Goal: Transaction & Acquisition: Purchase product/service

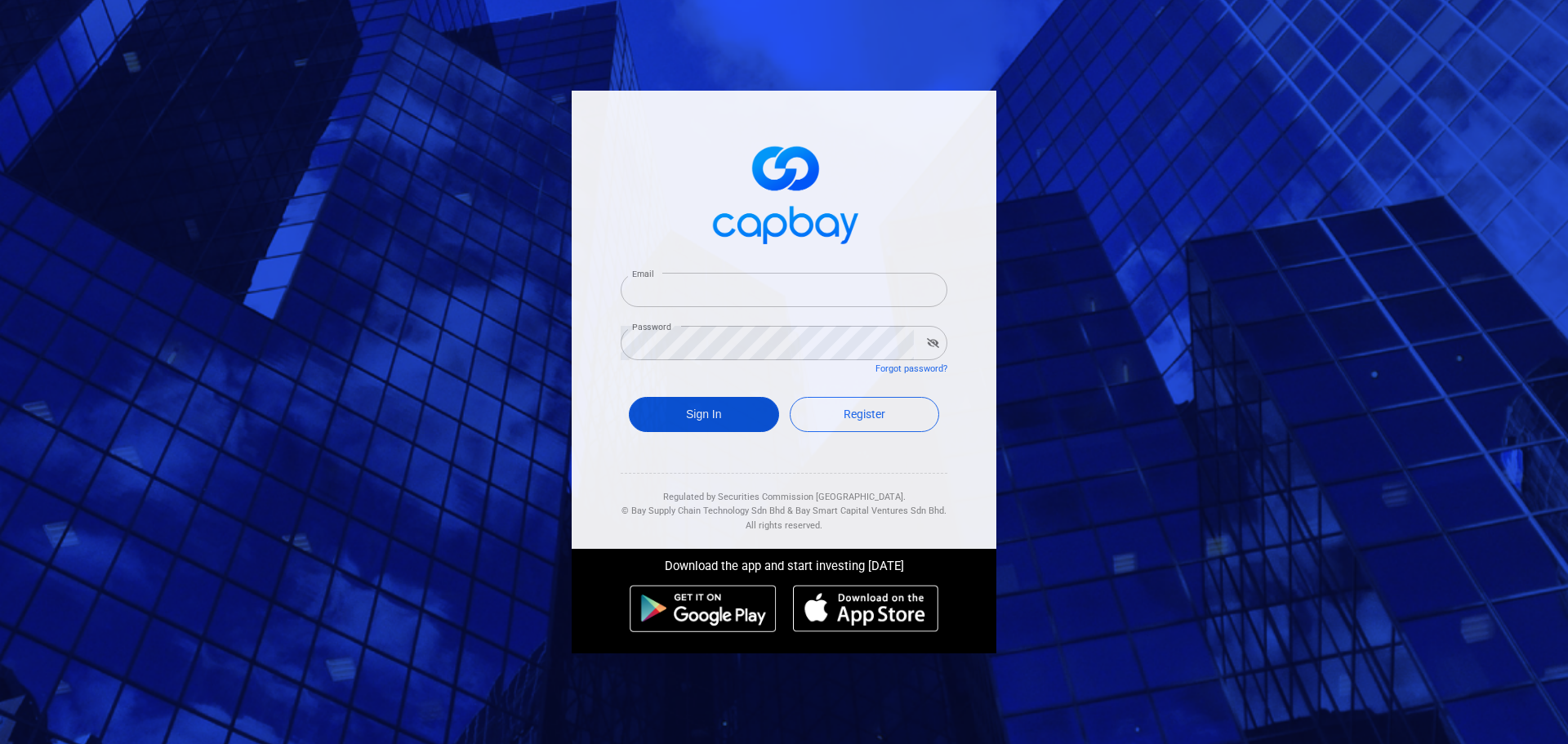
type input "vwongwt@yahoo.com"
click at [732, 413] on button "Sign In" at bounding box center [703, 414] width 150 height 35
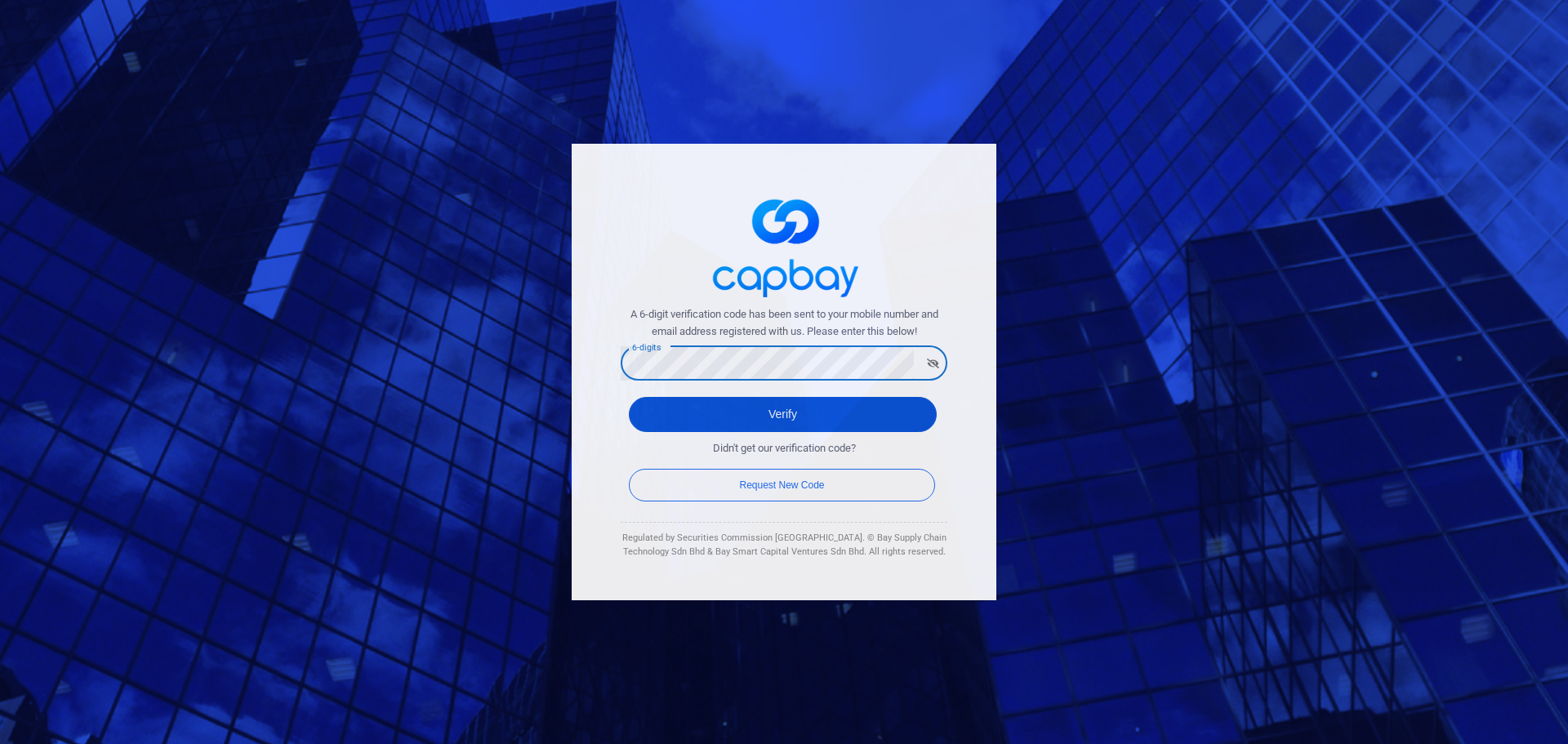
click at [679, 419] on button "Verify" at bounding box center [783, 414] width 308 height 35
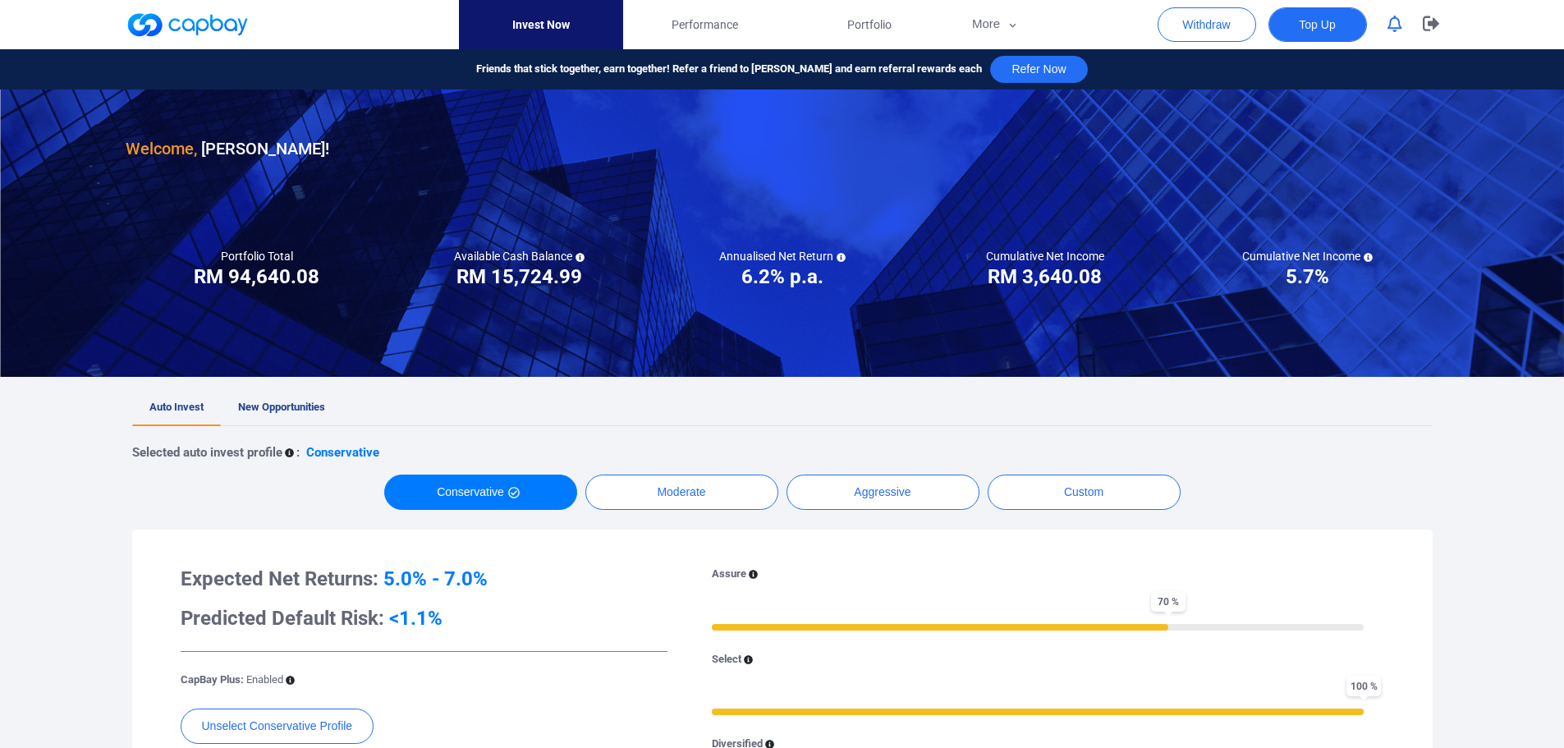
click at [1320, 22] on span "Top Up" at bounding box center [1317, 24] width 36 height 16
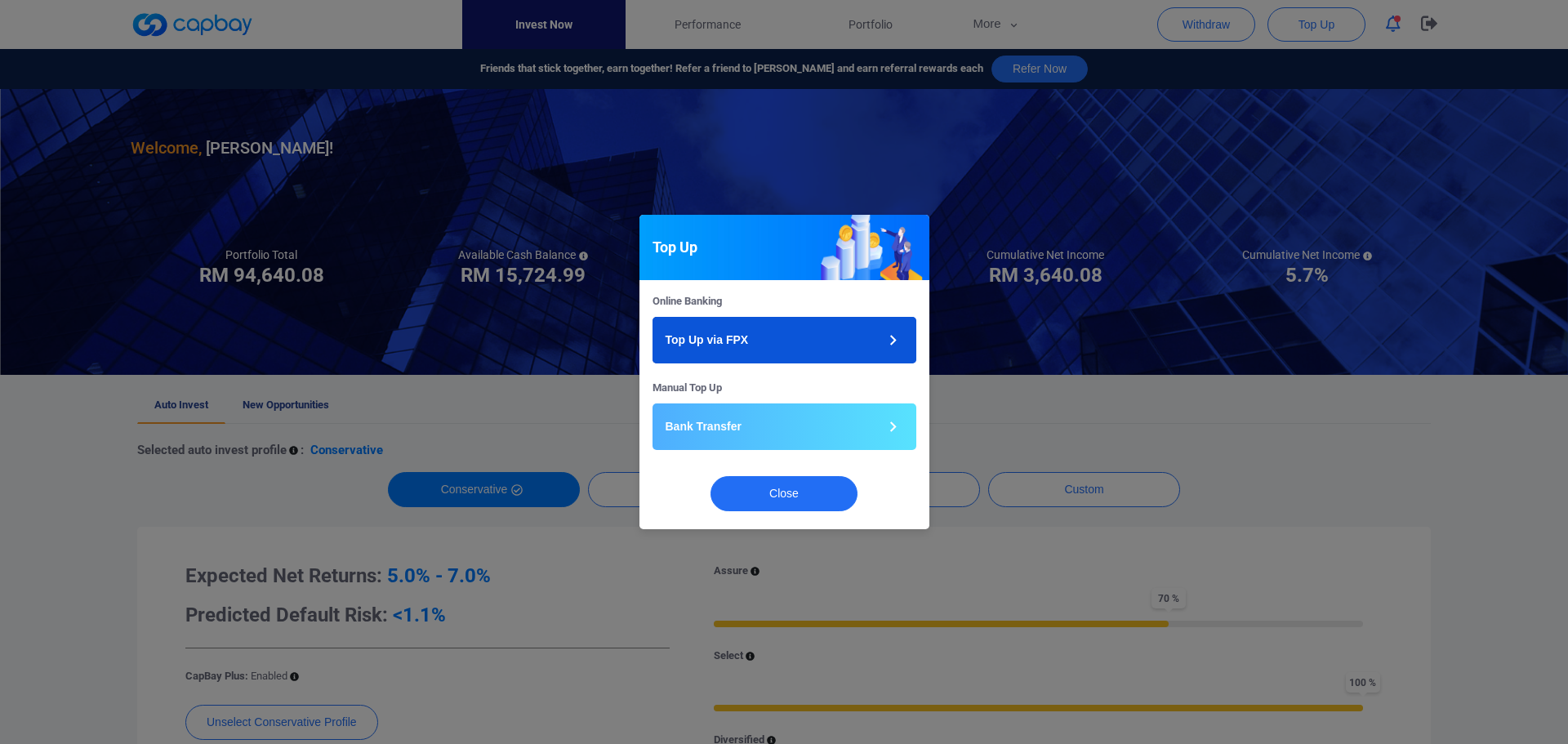
click at [757, 330] on button "Top Up via FPX" at bounding box center [784, 340] width 263 height 47
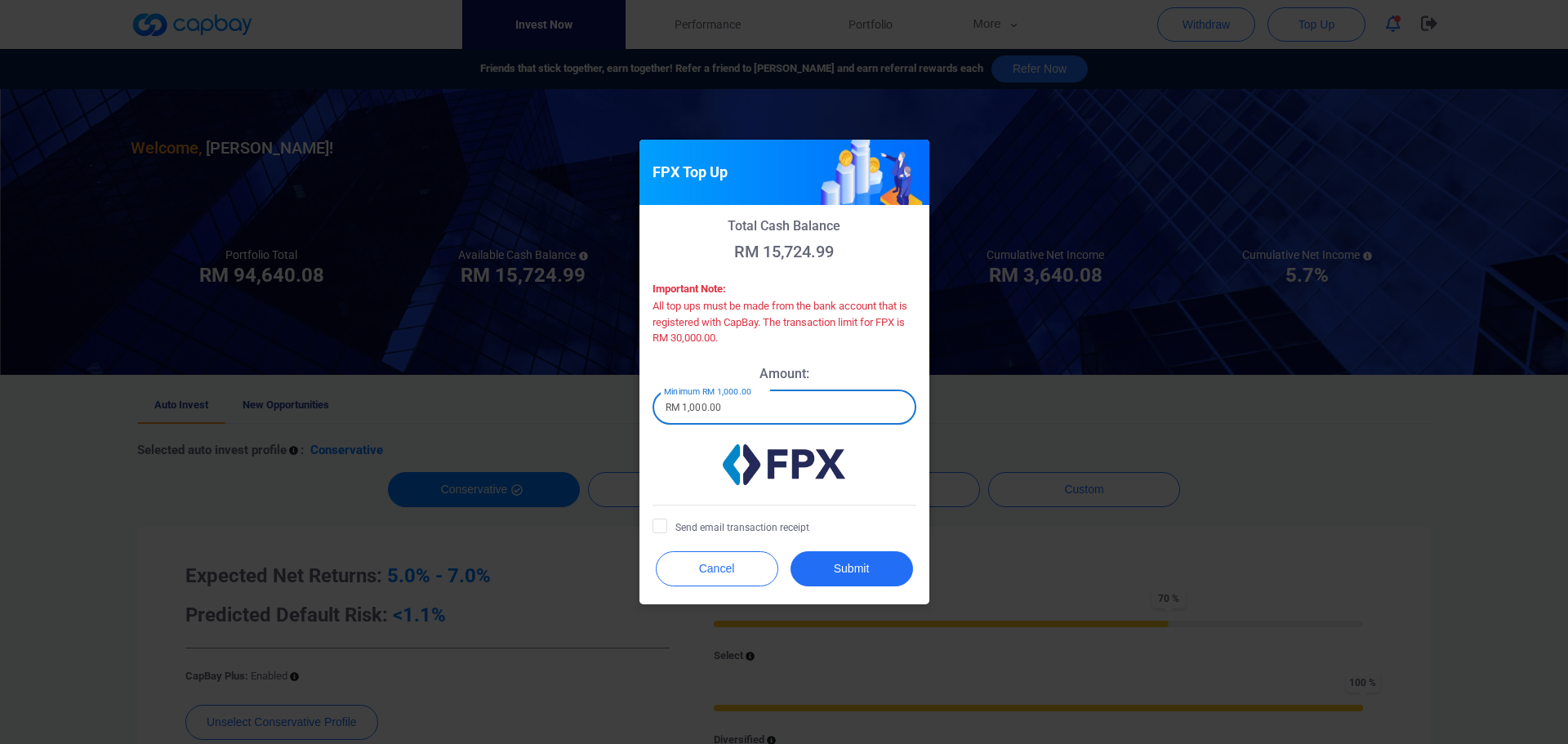
click at [733, 410] on input "RM 1,000.00" at bounding box center [784, 408] width 263 height 34
type input "RM 1"
type input "RM 10,000.00"
click at [858, 569] on button "Submit" at bounding box center [851, 568] width 122 height 35
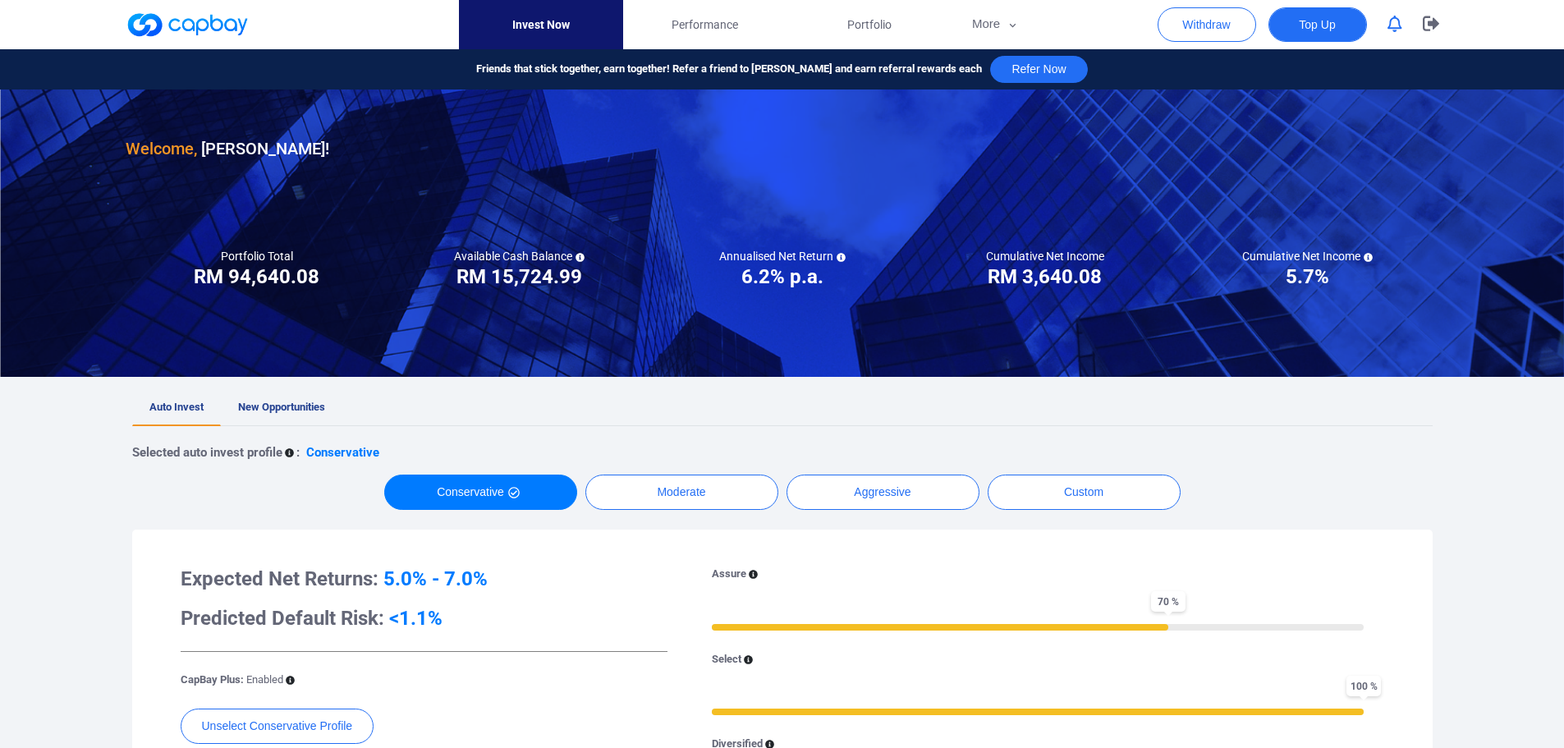
click at [1320, 24] on span "Top Up" at bounding box center [1317, 24] width 36 height 16
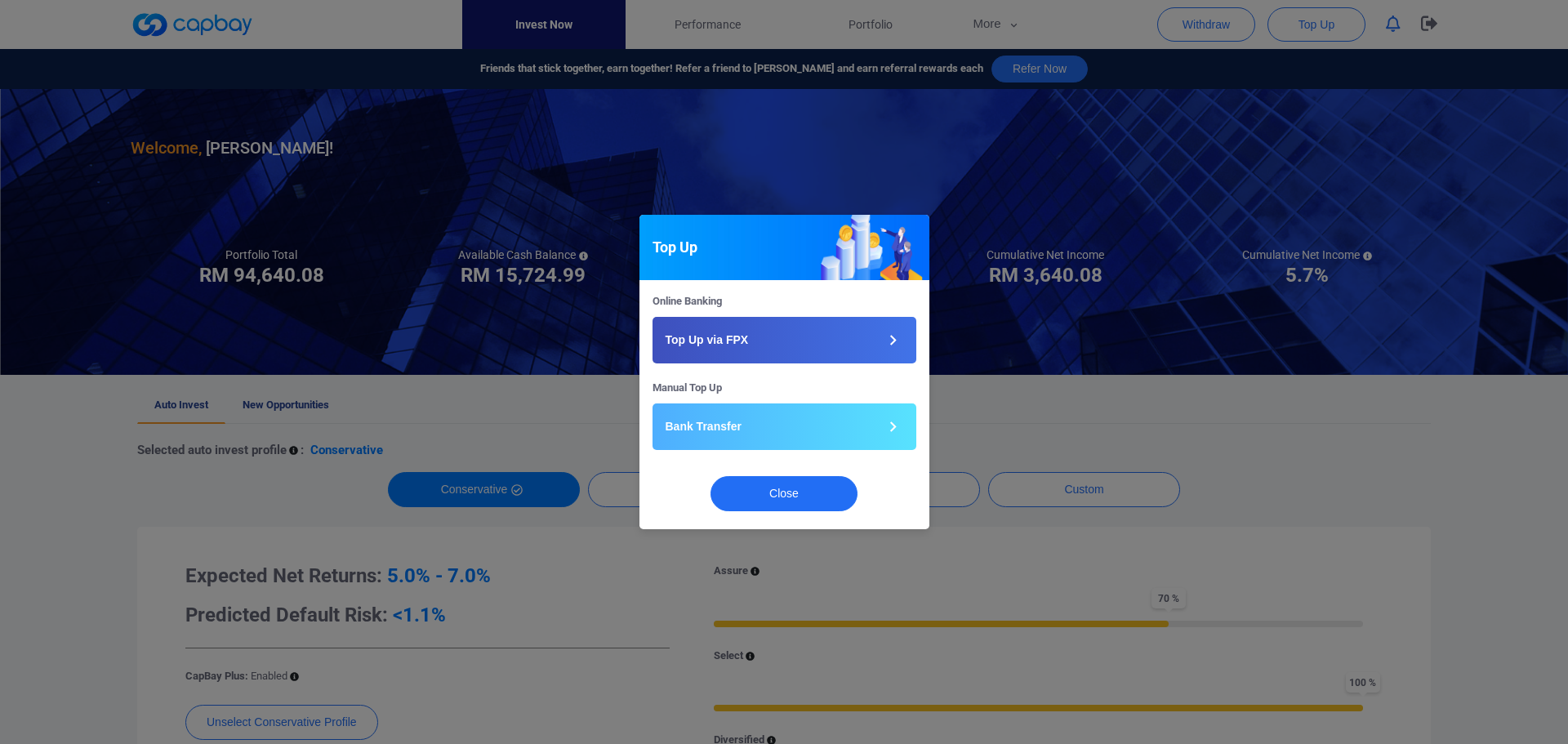
click at [750, 316] on div "Online Banking Top Up via FPX" at bounding box center [784, 336] width 288 height 87
click at [745, 336] on p "Top Up via FPX" at bounding box center [707, 339] width 84 height 17
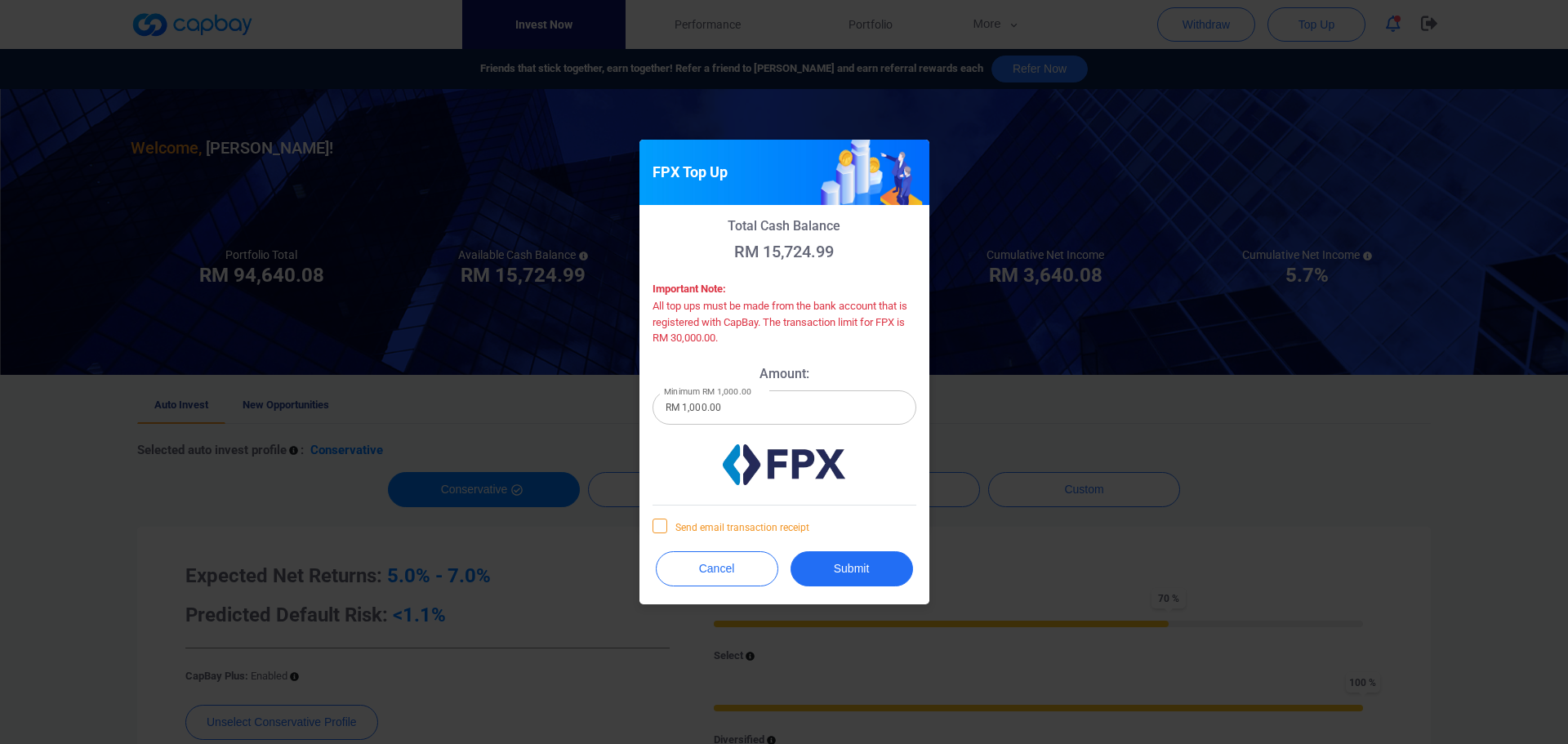
click at [664, 526] on icon at bounding box center [659, 524] width 13 height 13
click at [0, 0] on input "Send email transaction receipt" at bounding box center [0, 0] width 0 height 0
click at [742, 398] on label "Minimum RM 1,000.00" at bounding box center [708, 392] width 87 height 12
click at [742, 398] on input "RM 1,000.00" at bounding box center [784, 408] width 263 height 34
drag, startPoint x: 737, startPoint y: 407, endPoint x: 573, endPoint y: 409, distance: 164.0
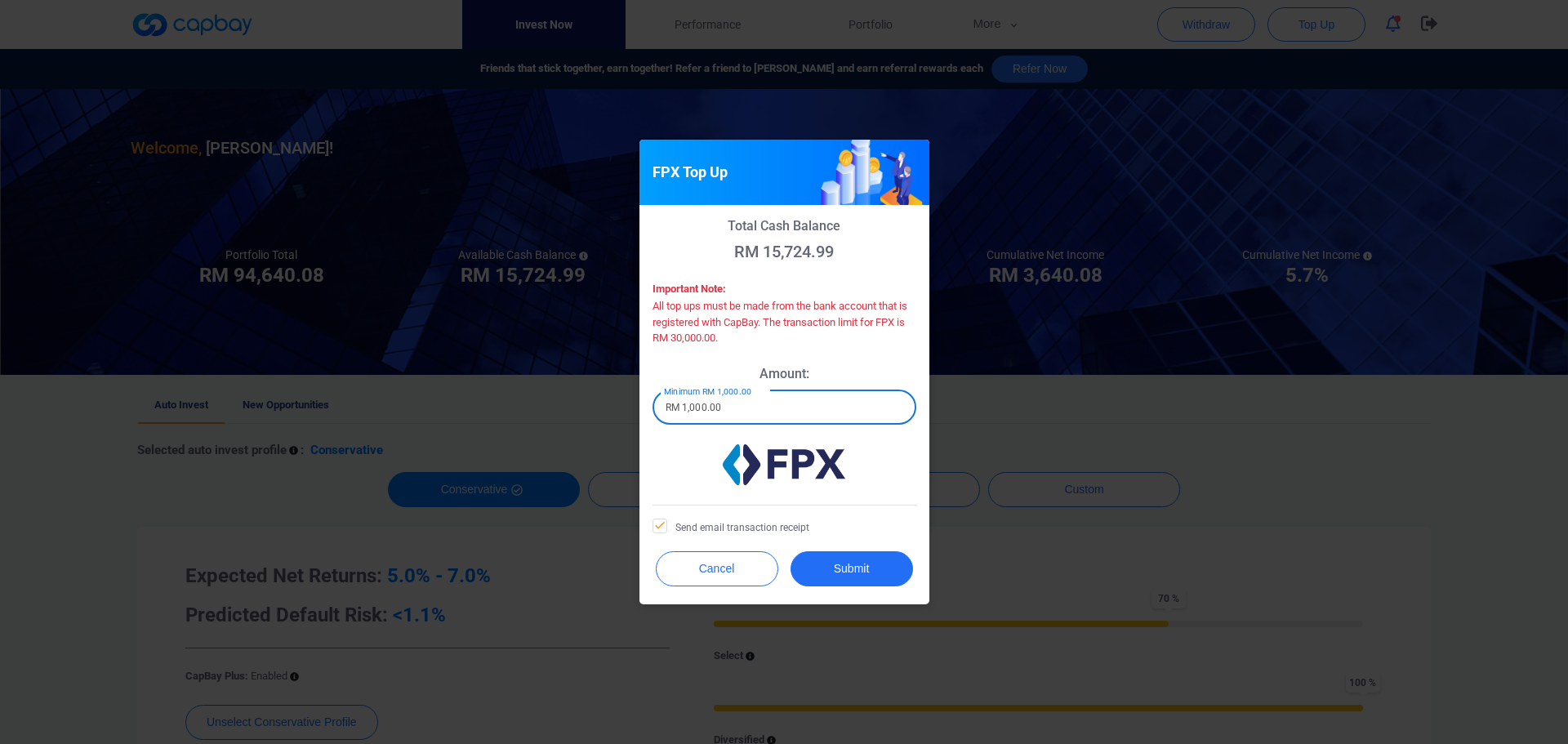
click at [607, 410] on div "FPX Top Up Total Cash Balance RM 15,724.99 Important Note: All top ups must be …" at bounding box center [784, 372] width 1568 height 744
type input "RM 10,000.00"
click at [849, 569] on button "Submit" at bounding box center [851, 568] width 122 height 35
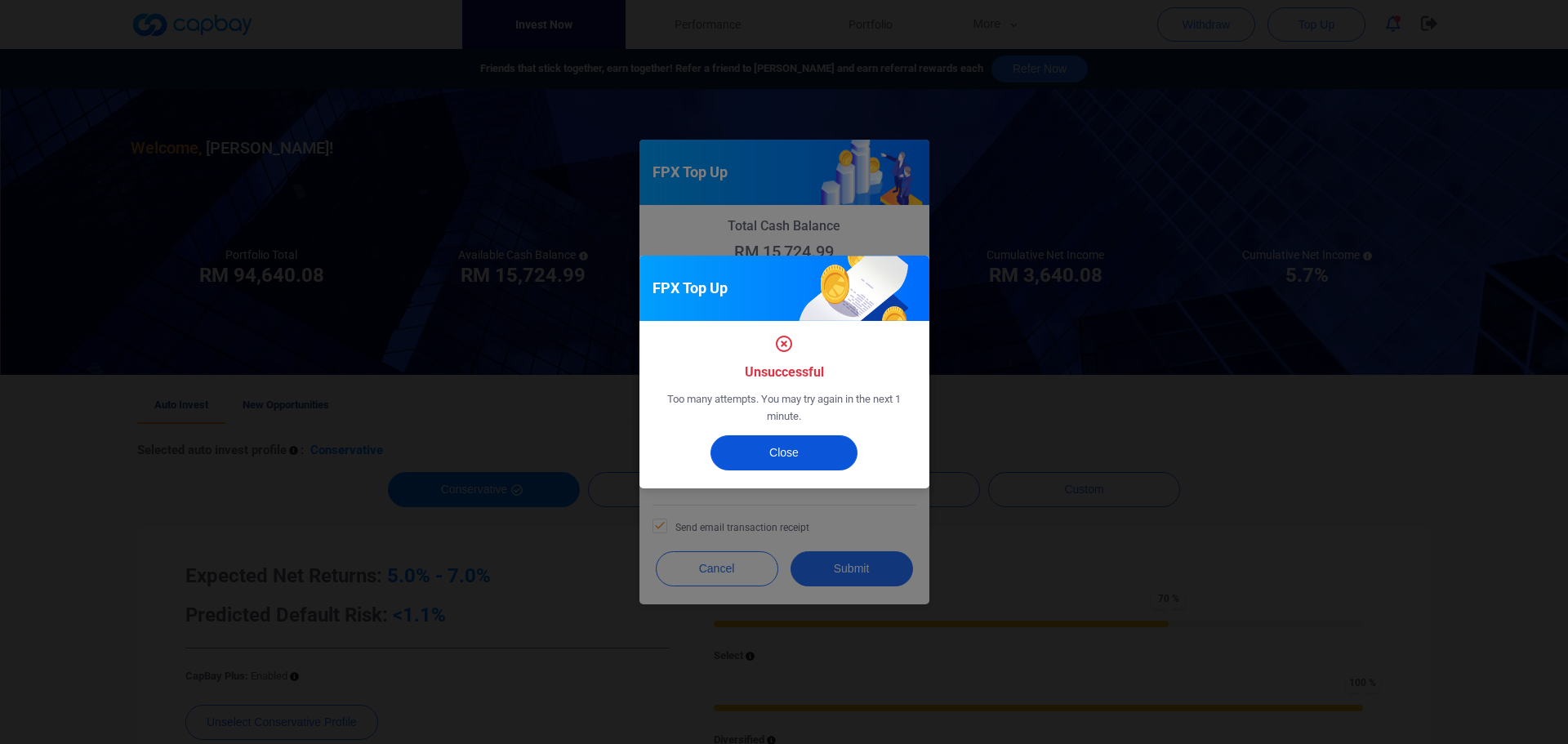
click at [819, 455] on button "Close" at bounding box center [784, 453] width 147 height 35
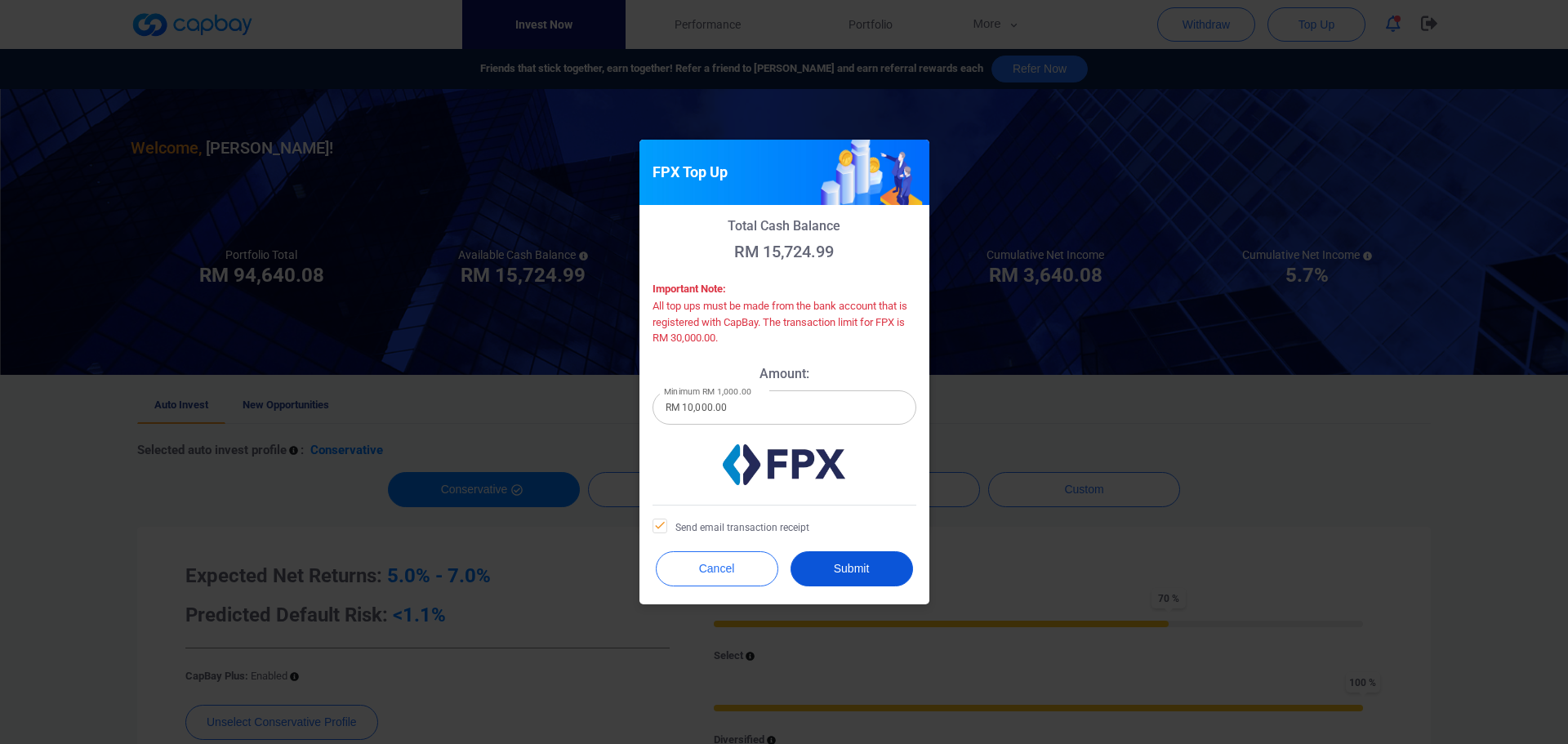
click at [861, 570] on button "Submit" at bounding box center [851, 568] width 122 height 35
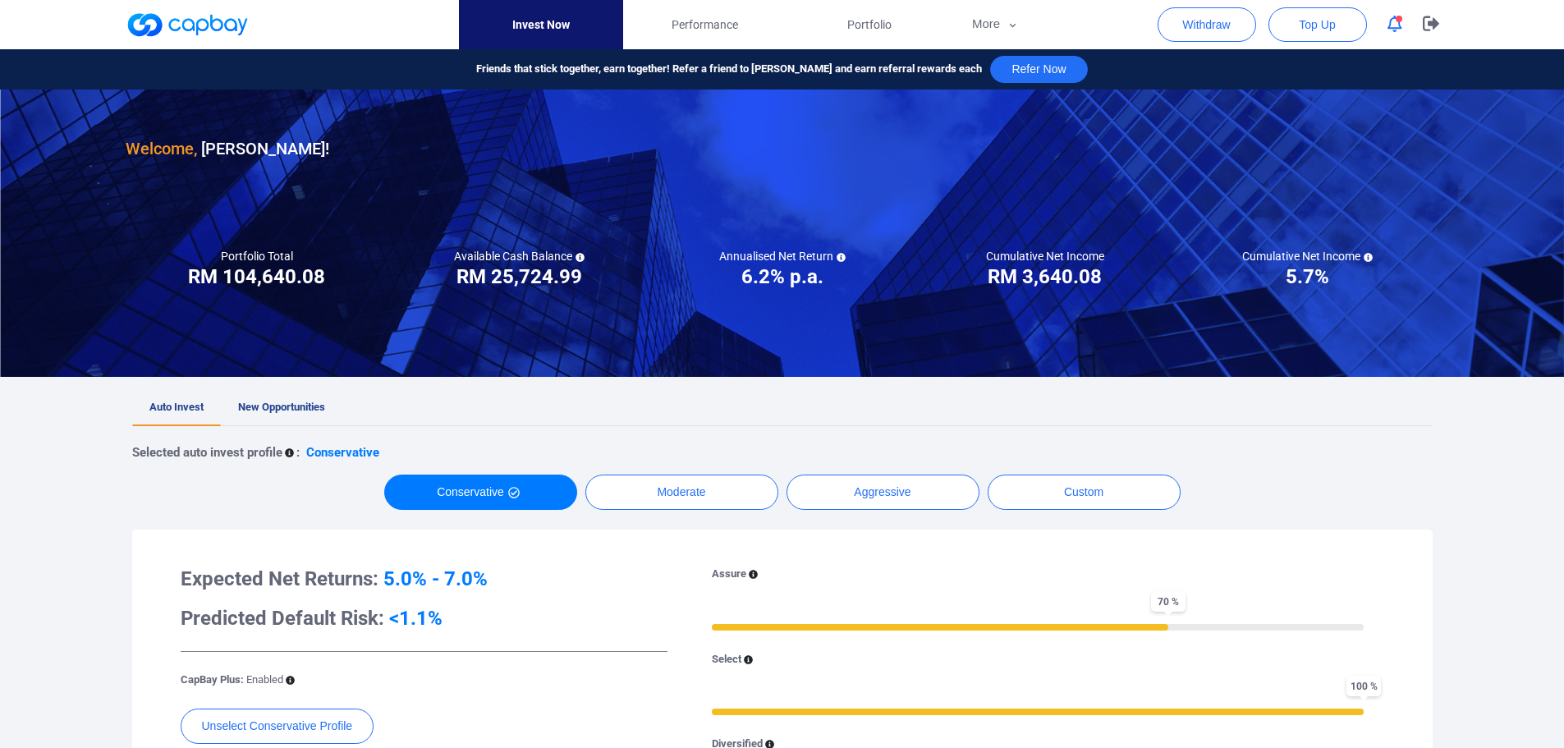
click at [1398, 16] on span "button" at bounding box center [1399, 19] width 7 height 7
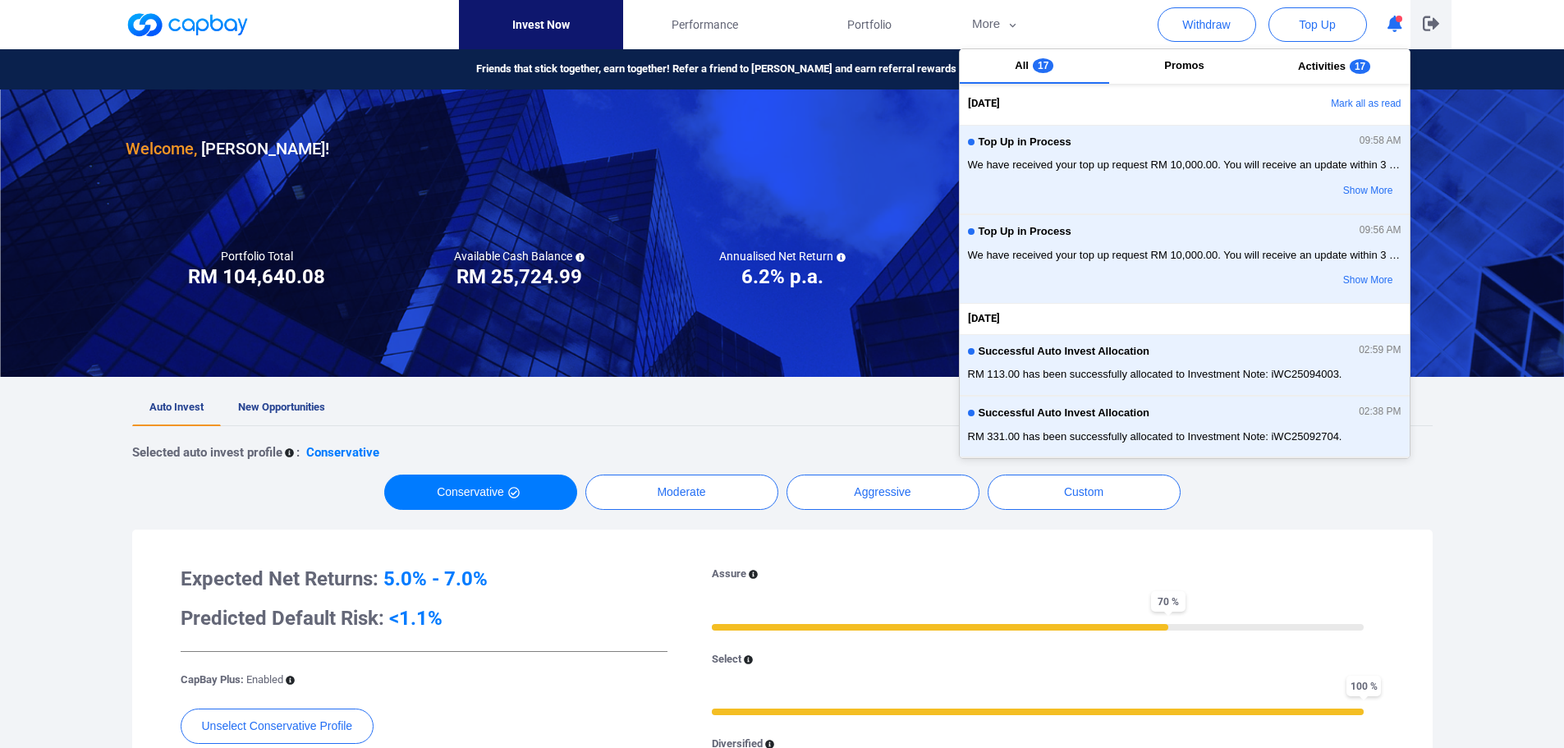
click at [1425, 21] on icon "button" at bounding box center [1431, 24] width 16 height 16
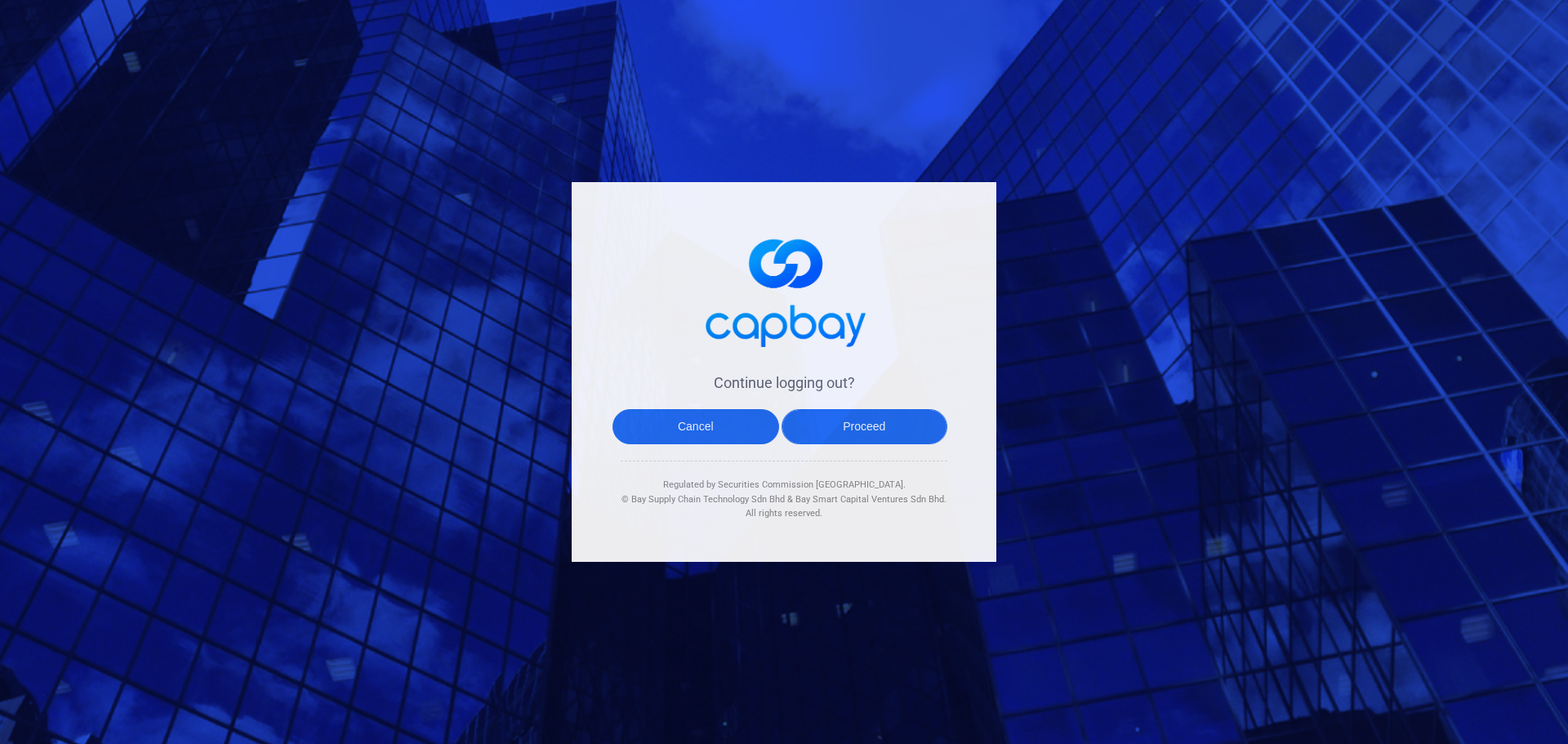
click at [863, 423] on button "Proceed" at bounding box center [865, 426] width 167 height 35
